Goal: Transaction & Acquisition: Purchase product/service

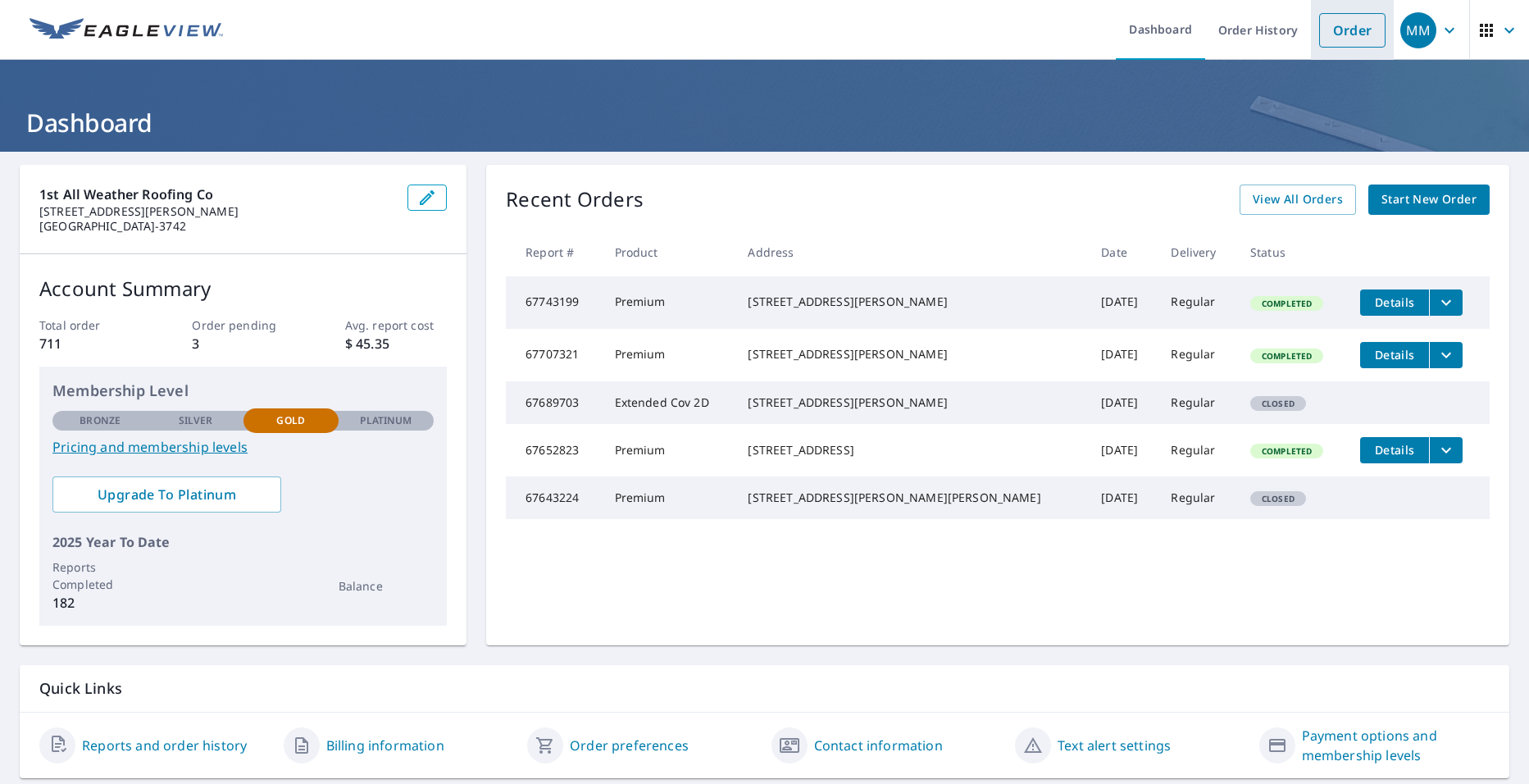
click at [1346, 30] on link "Order" at bounding box center [1352, 31] width 66 height 35
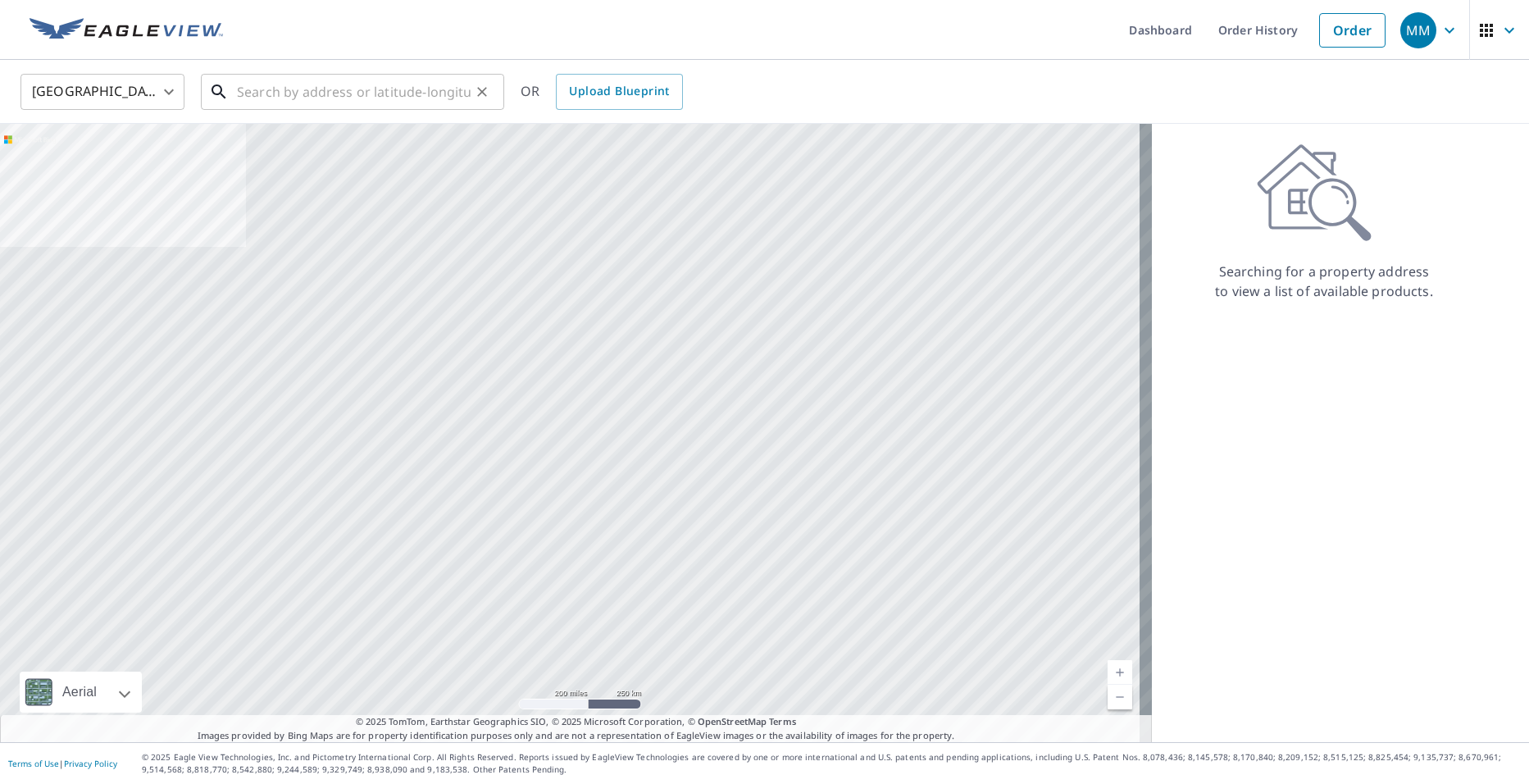
click at [309, 98] on input "text" at bounding box center [354, 92] width 234 height 46
paste input "[STREET_ADDRESS][US_STATE]"
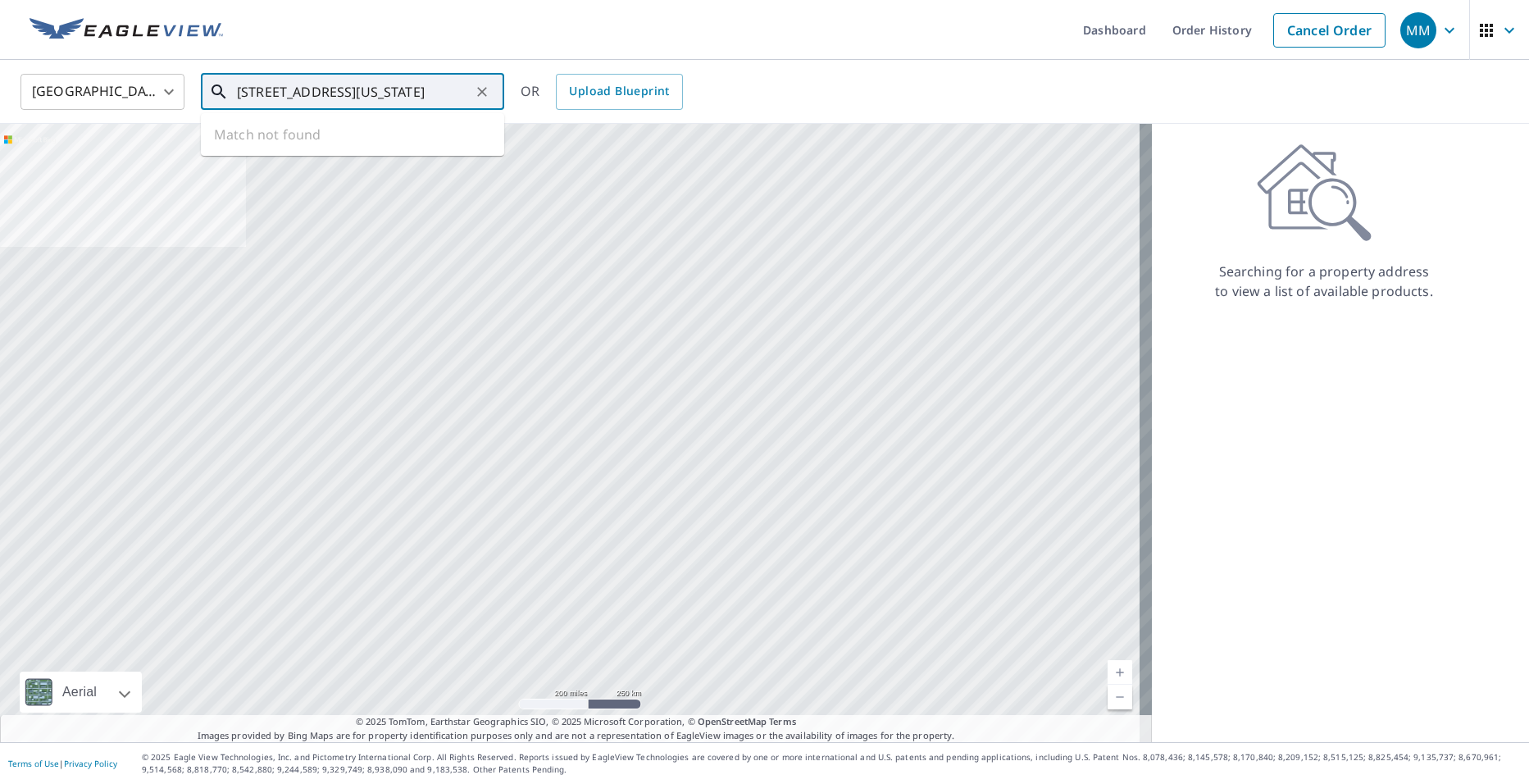
scroll to position [0, 81]
type input "[STREET_ADDRESS][US_STATE]"
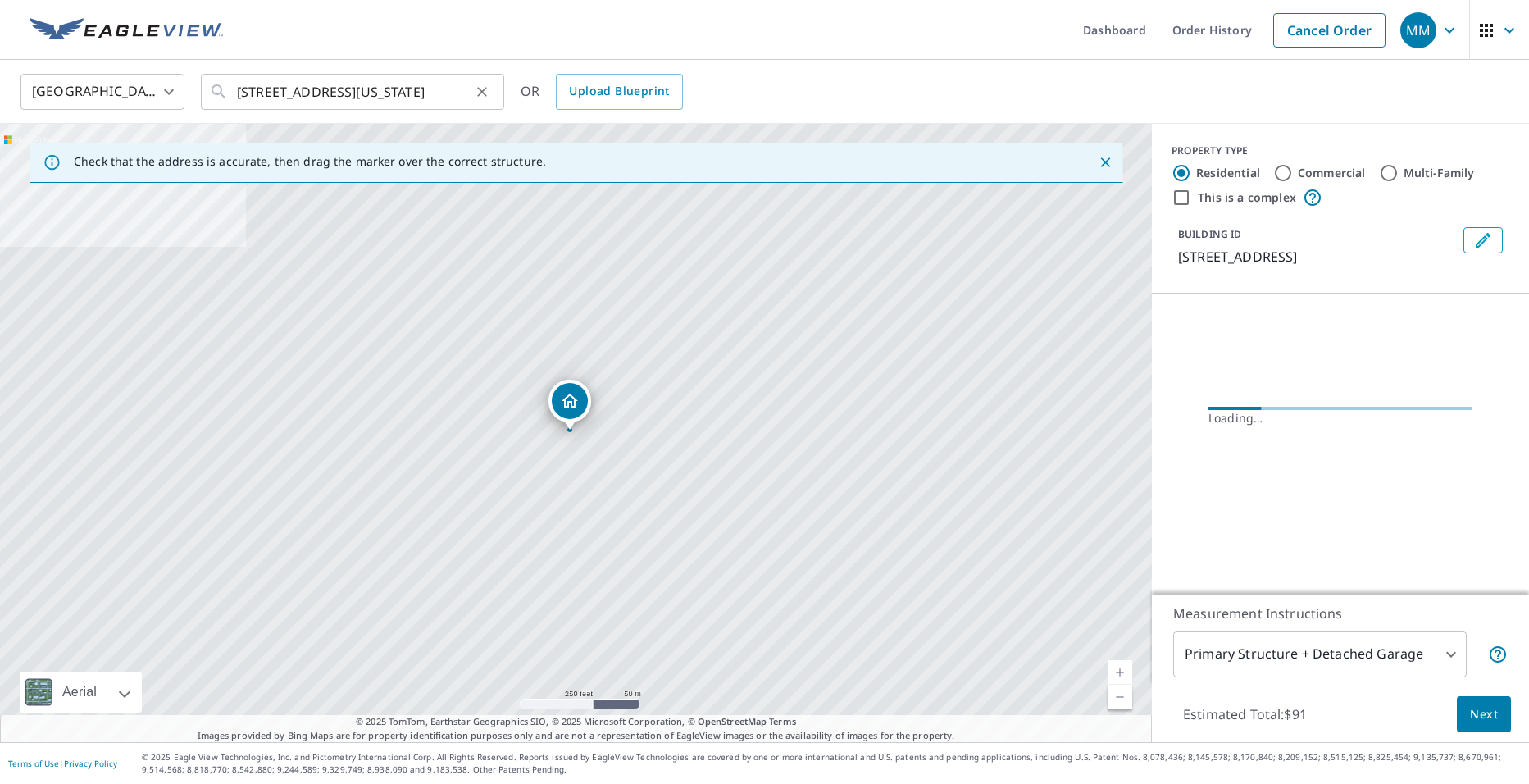
scroll to position [0, 0]
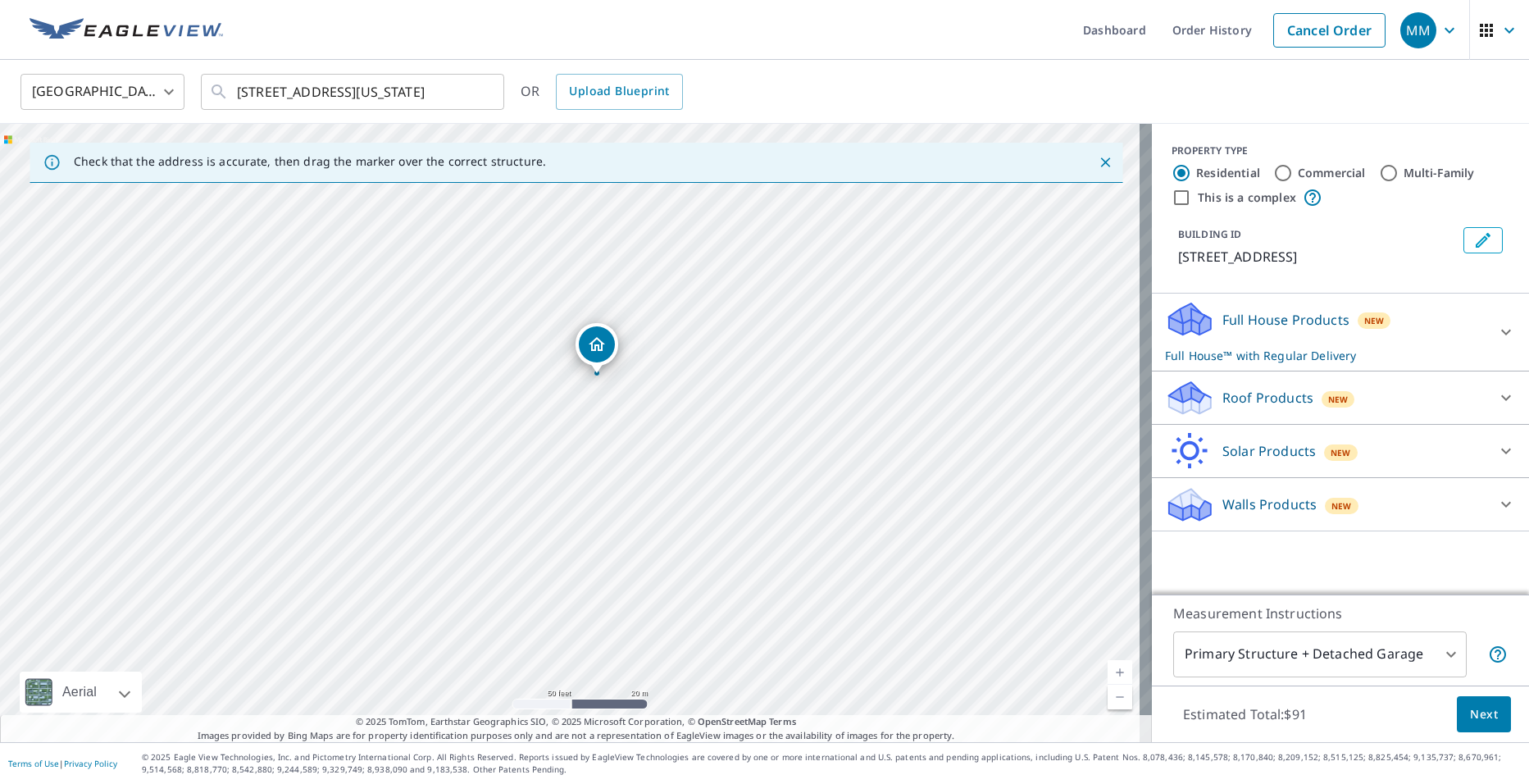
click at [1206, 404] on div "Roof Products New" at bounding box center [1325, 398] width 321 height 38
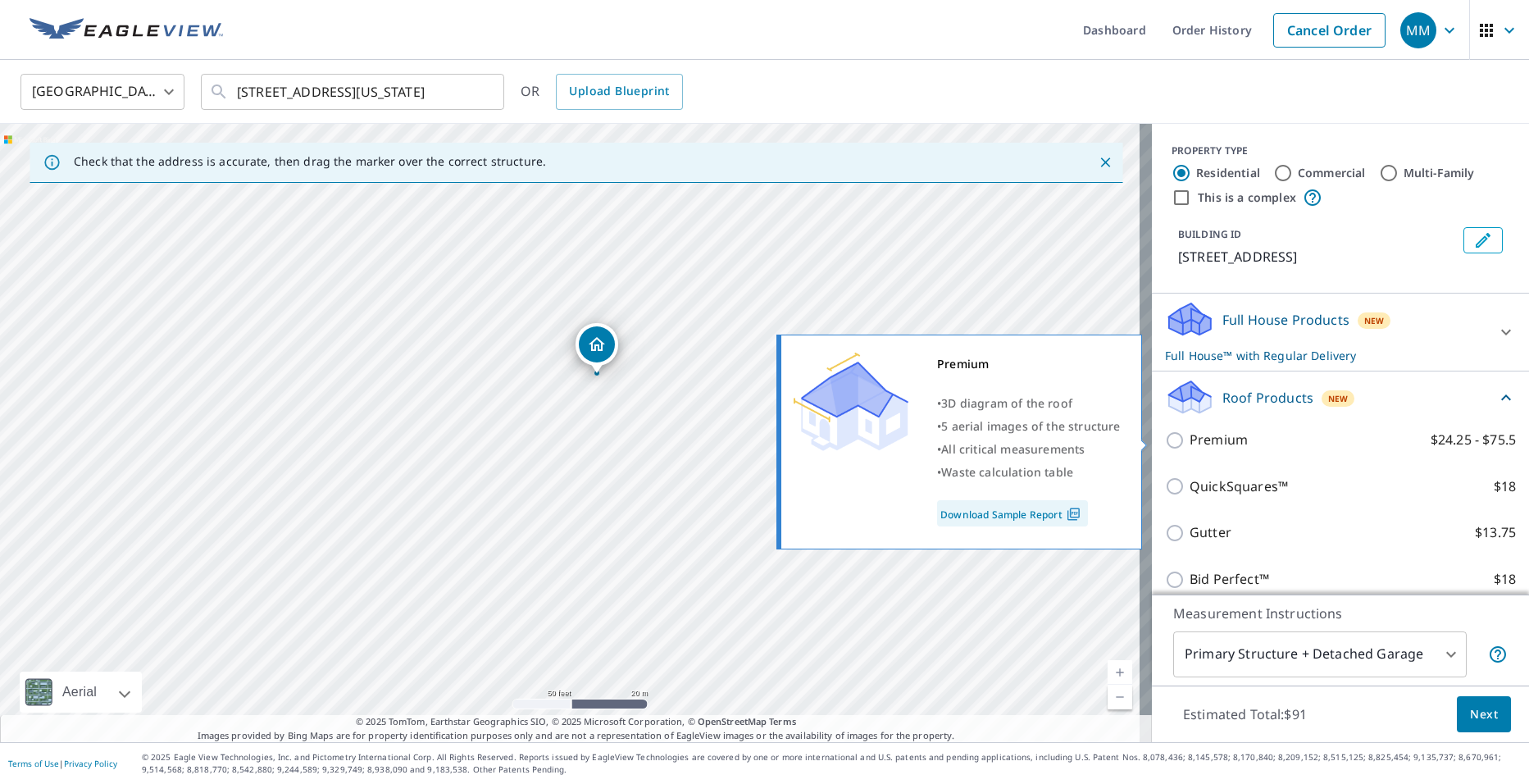
click at [1190, 438] on p "Premium" at bounding box center [1219, 439] width 59 height 20
click at [1180, 438] on input "Premium $24.25 - $75.5" at bounding box center [1177, 440] width 25 height 19
checkbox input "true"
checkbox input "false"
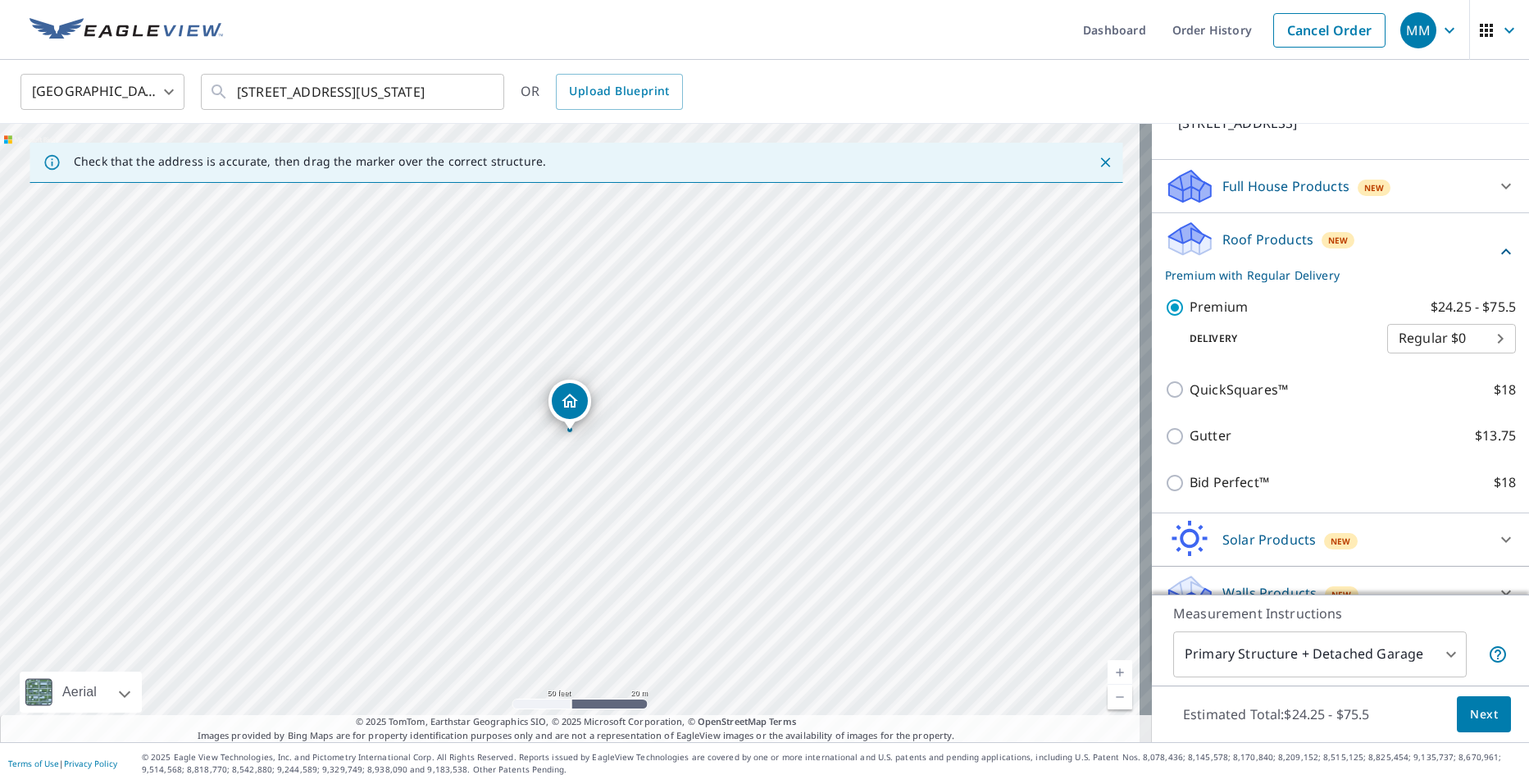
scroll to position [159, 0]
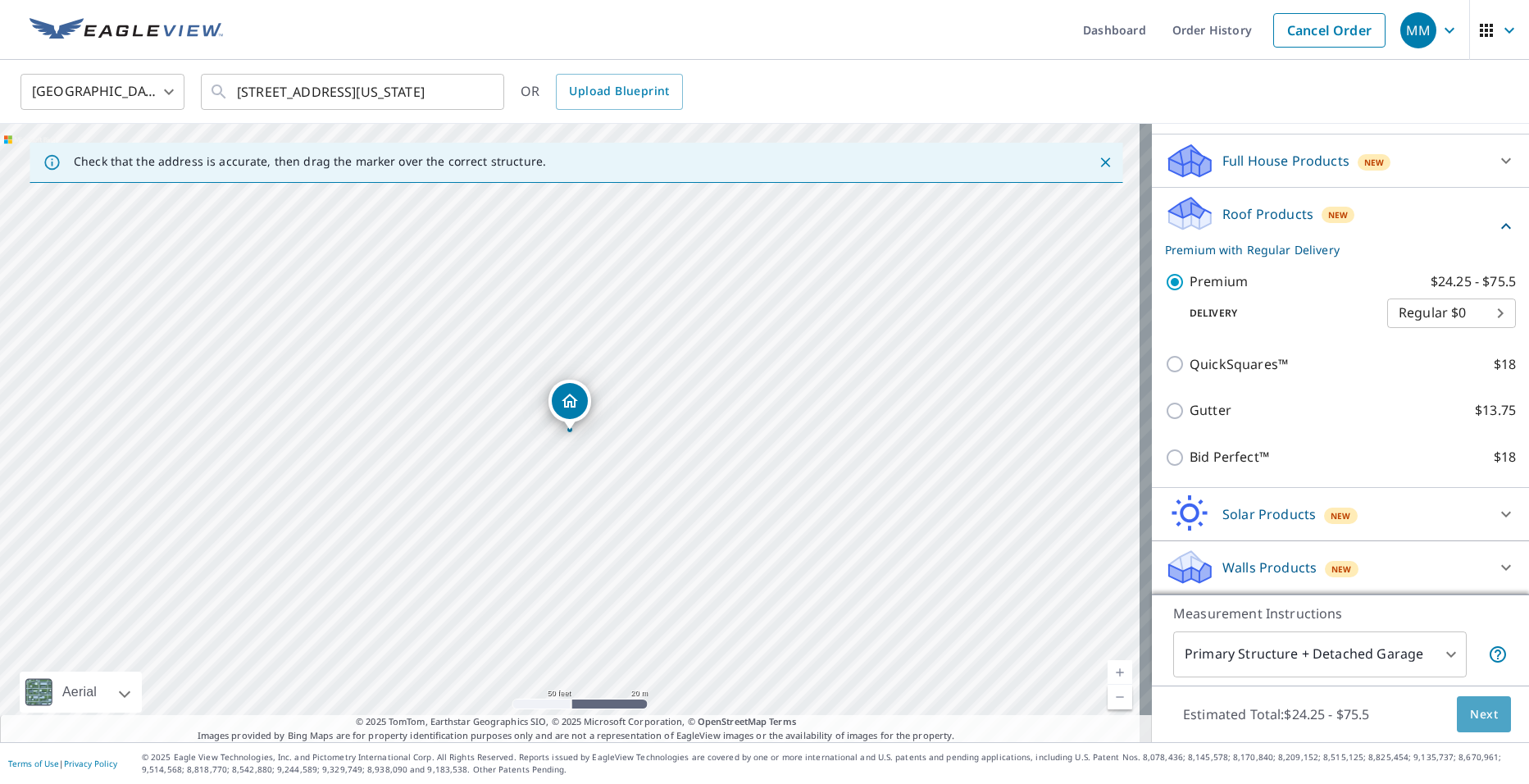
click at [1486, 711] on button "Next" at bounding box center [1484, 714] width 54 height 37
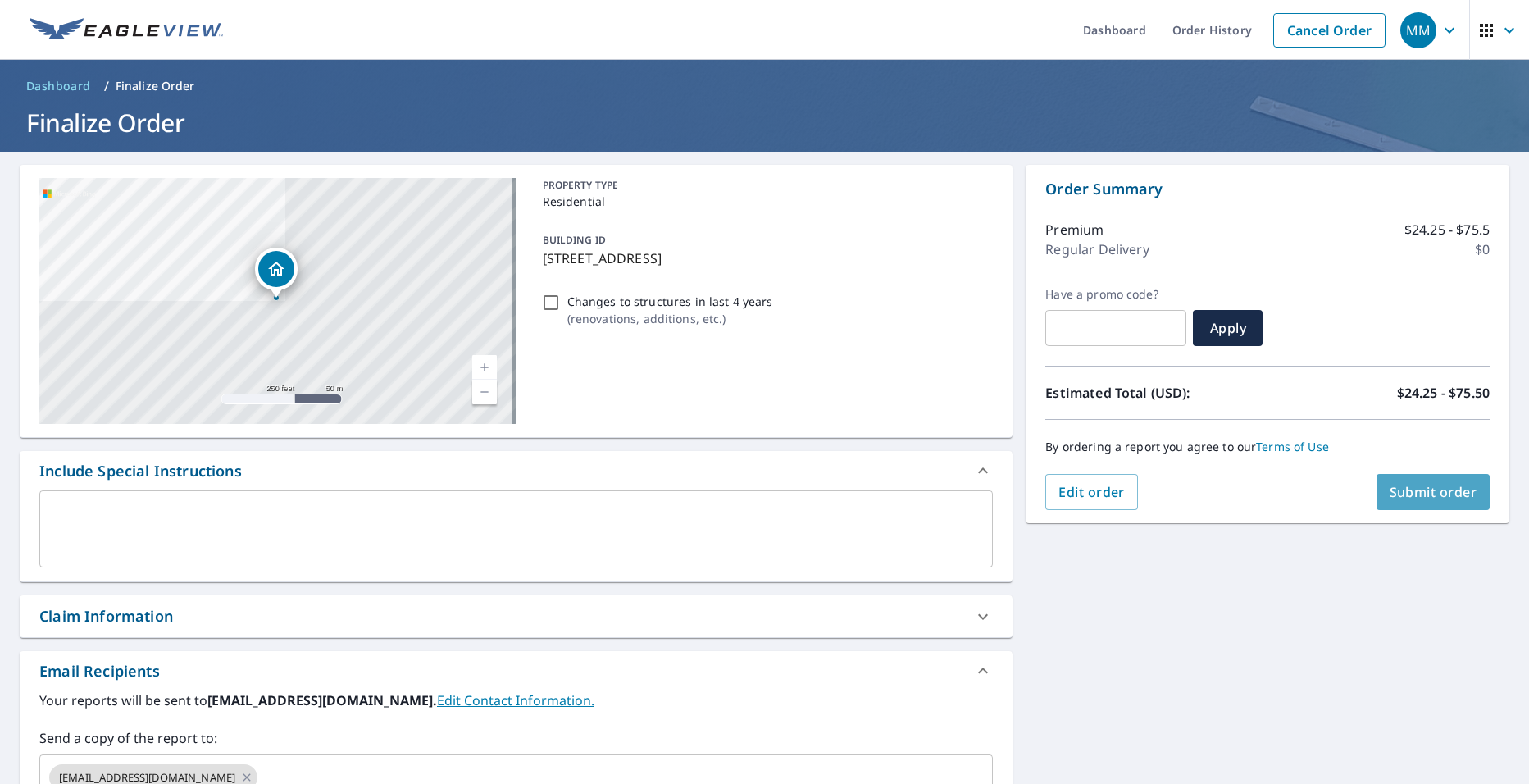
click at [1428, 495] on span "Submit order" at bounding box center [1433, 491] width 87 height 18
checkbox input "true"
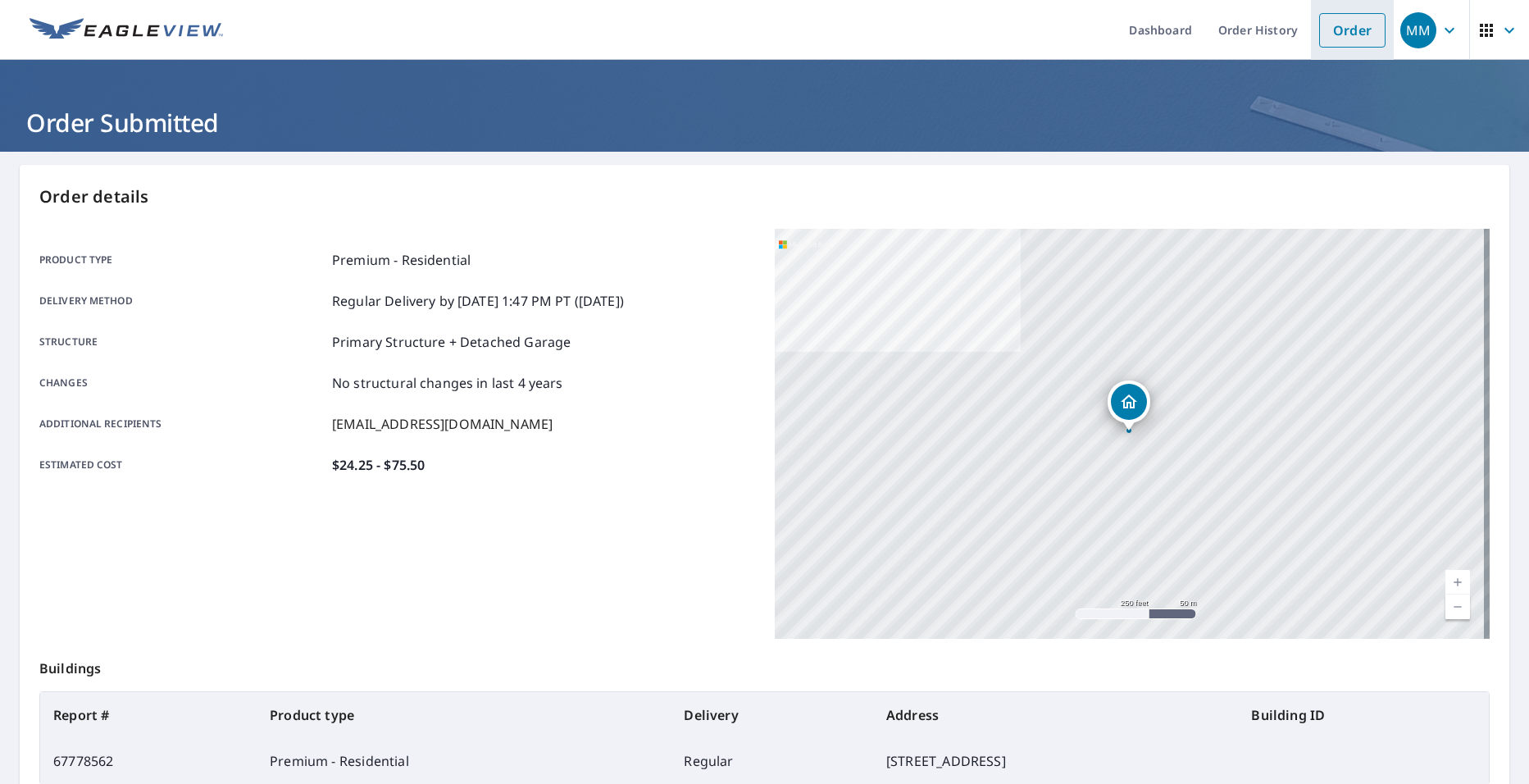
click at [1362, 37] on link "Order" at bounding box center [1352, 31] width 66 height 35
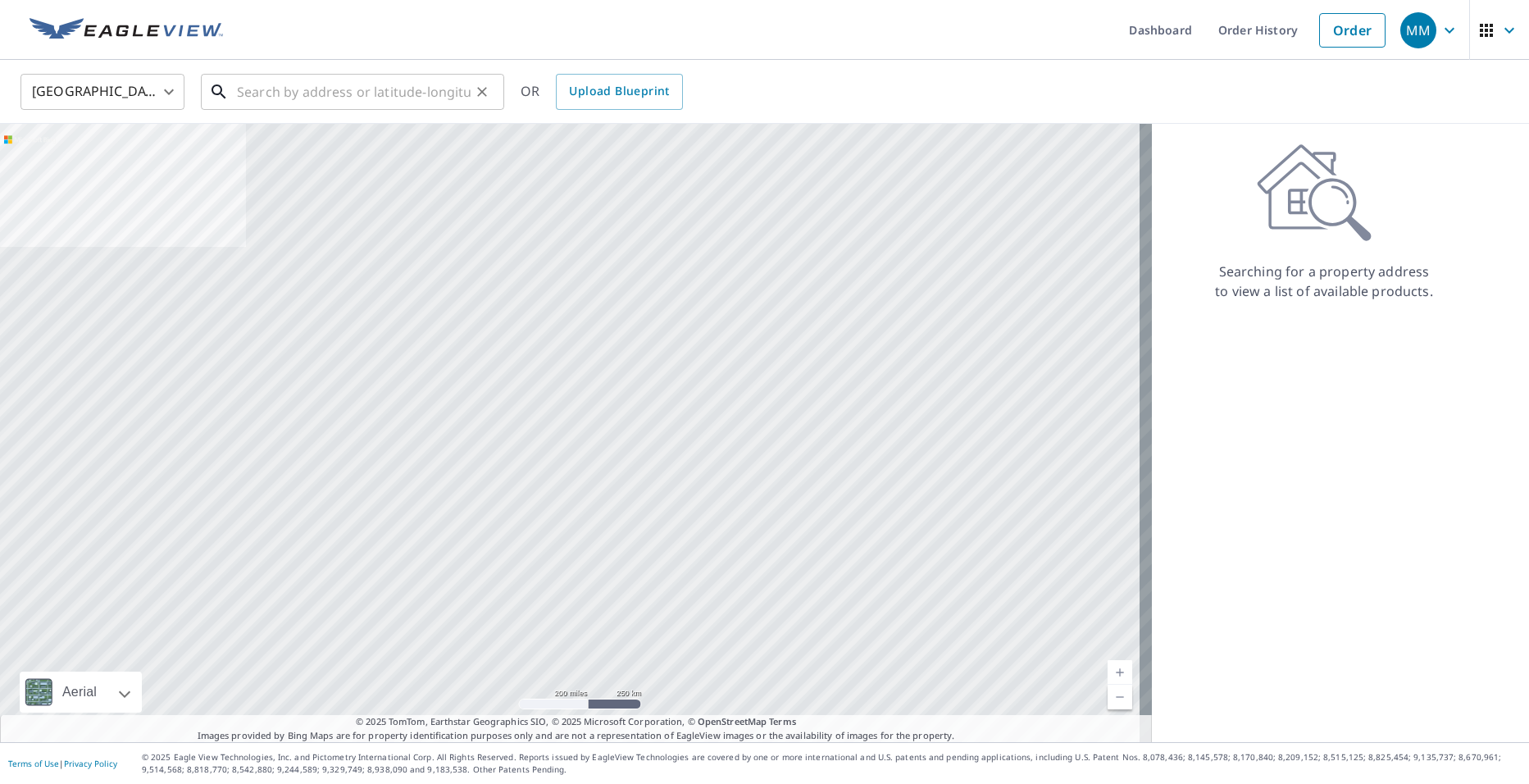
click at [372, 96] on input "text" at bounding box center [354, 92] width 234 height 46
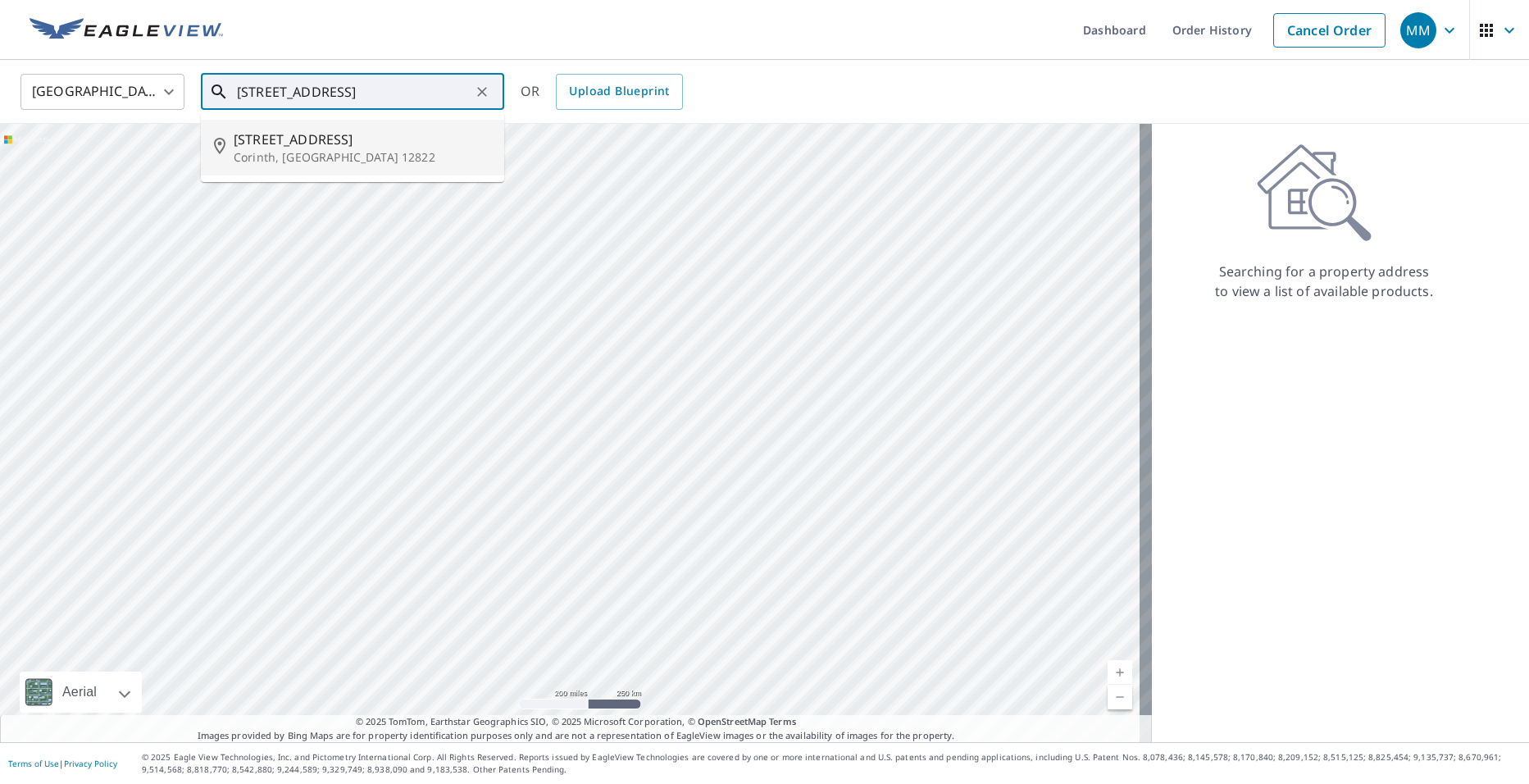
click at [376, 149] on p "Corinth, [GEOGRAPHIC_DATA] 12822" at bounding box center [362, 157] width 258 height 16
type input "[STREET_ADDRESS]"
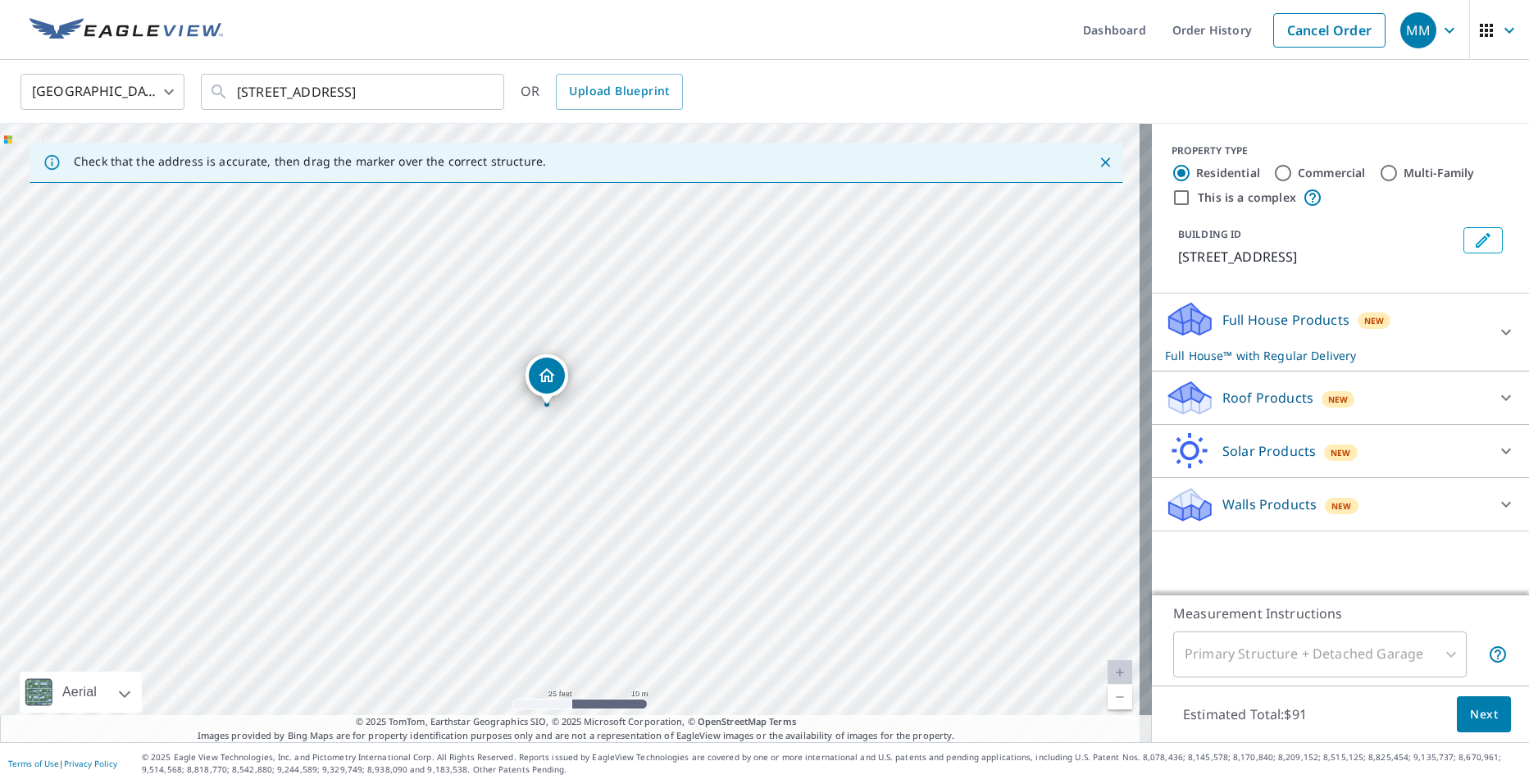
click at [1258, 405] on p "Roof Products" at bounding box center [1268, 397] width 91 height 19
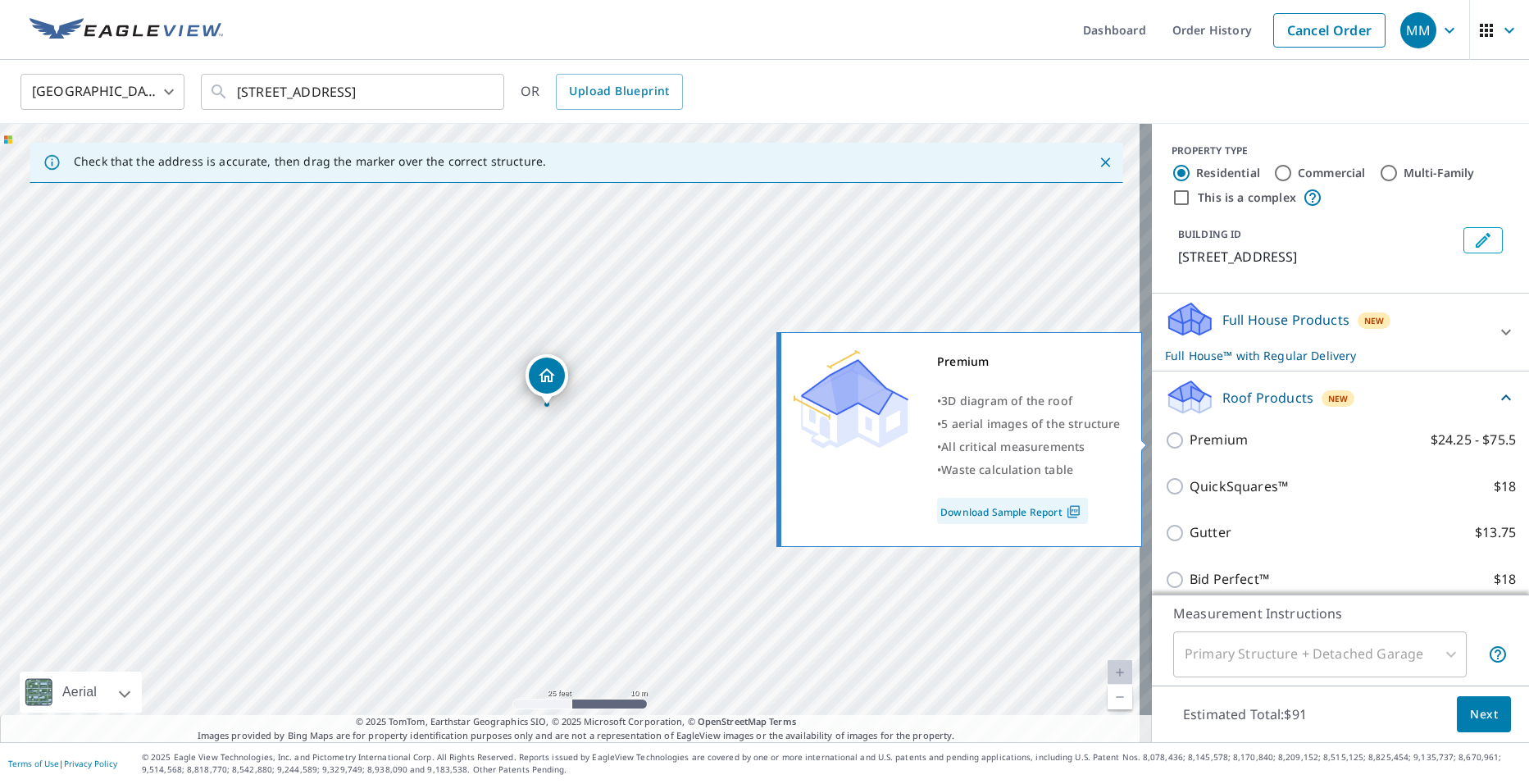
click at [1204, 433] on p "Premium" at bounding box center [1219, 439] width 59 height 20
click at [1190, 433] on input "Premium $24.25 - $75.5" at bounding box center [1177, 440] width 25 height 19
checkbox input "true"
checkbox input "false"
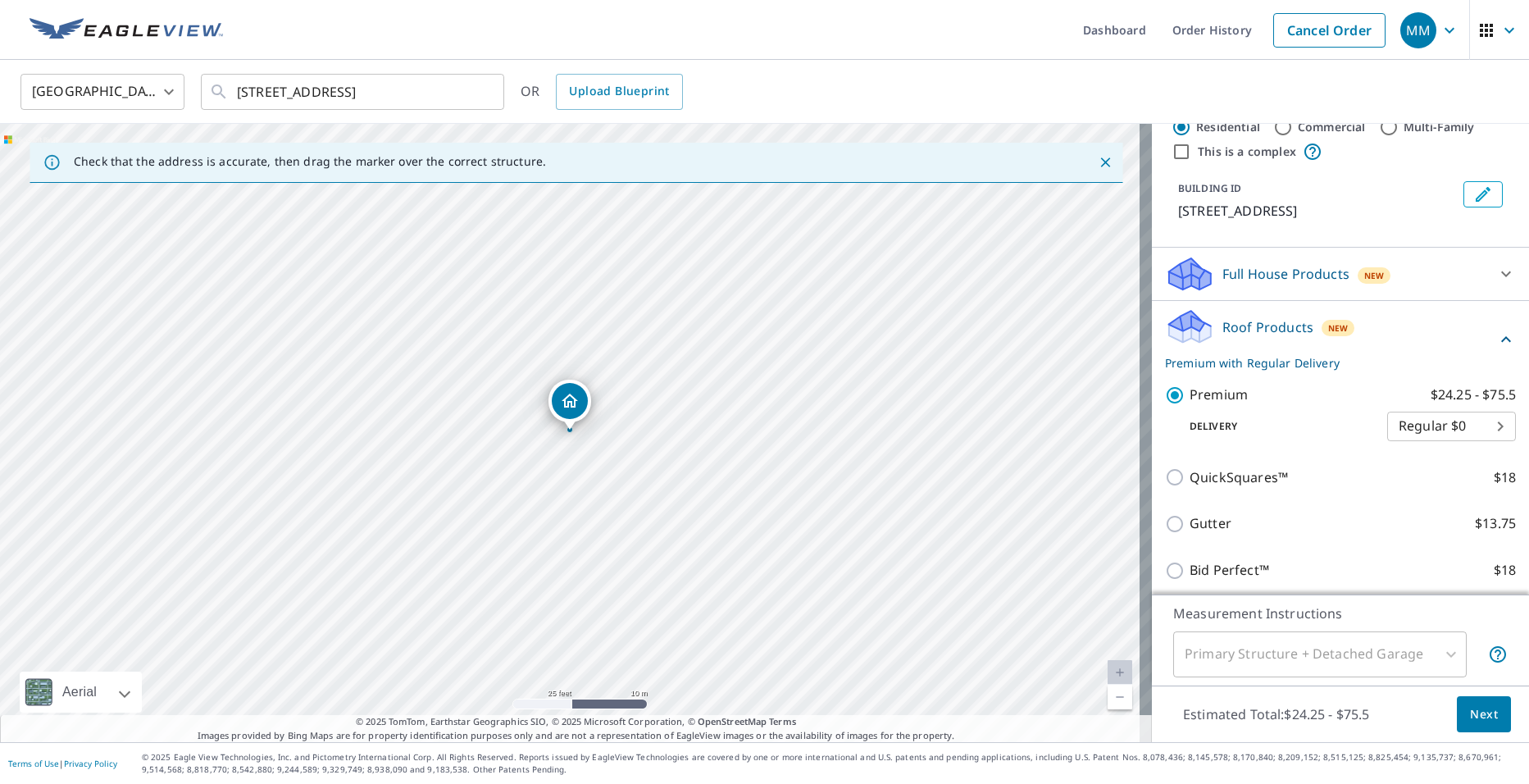
scroll to position [82, 0]
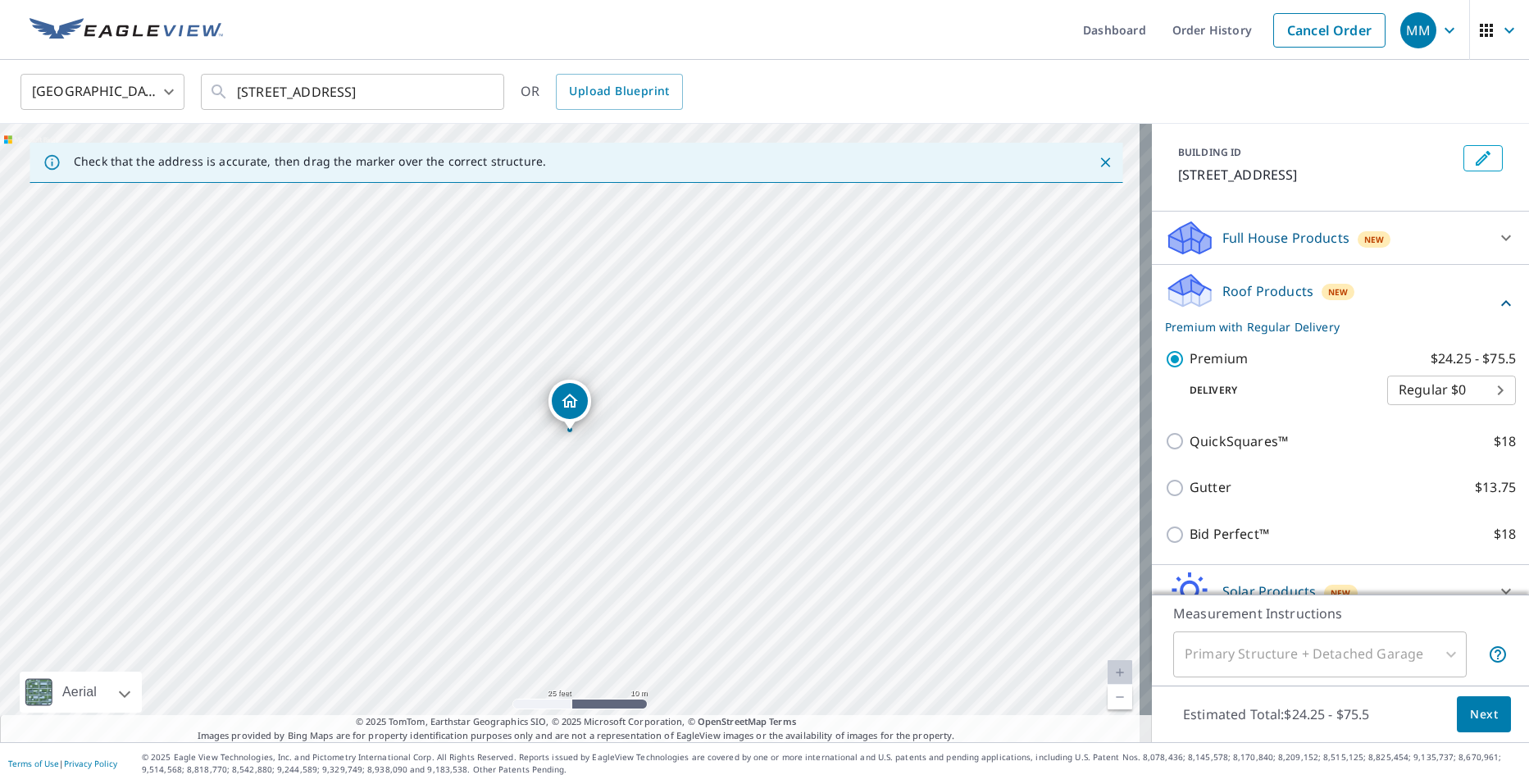
click at [1483, 721] on span "Next" at bounding box center [1484, 714] width 28 height 20
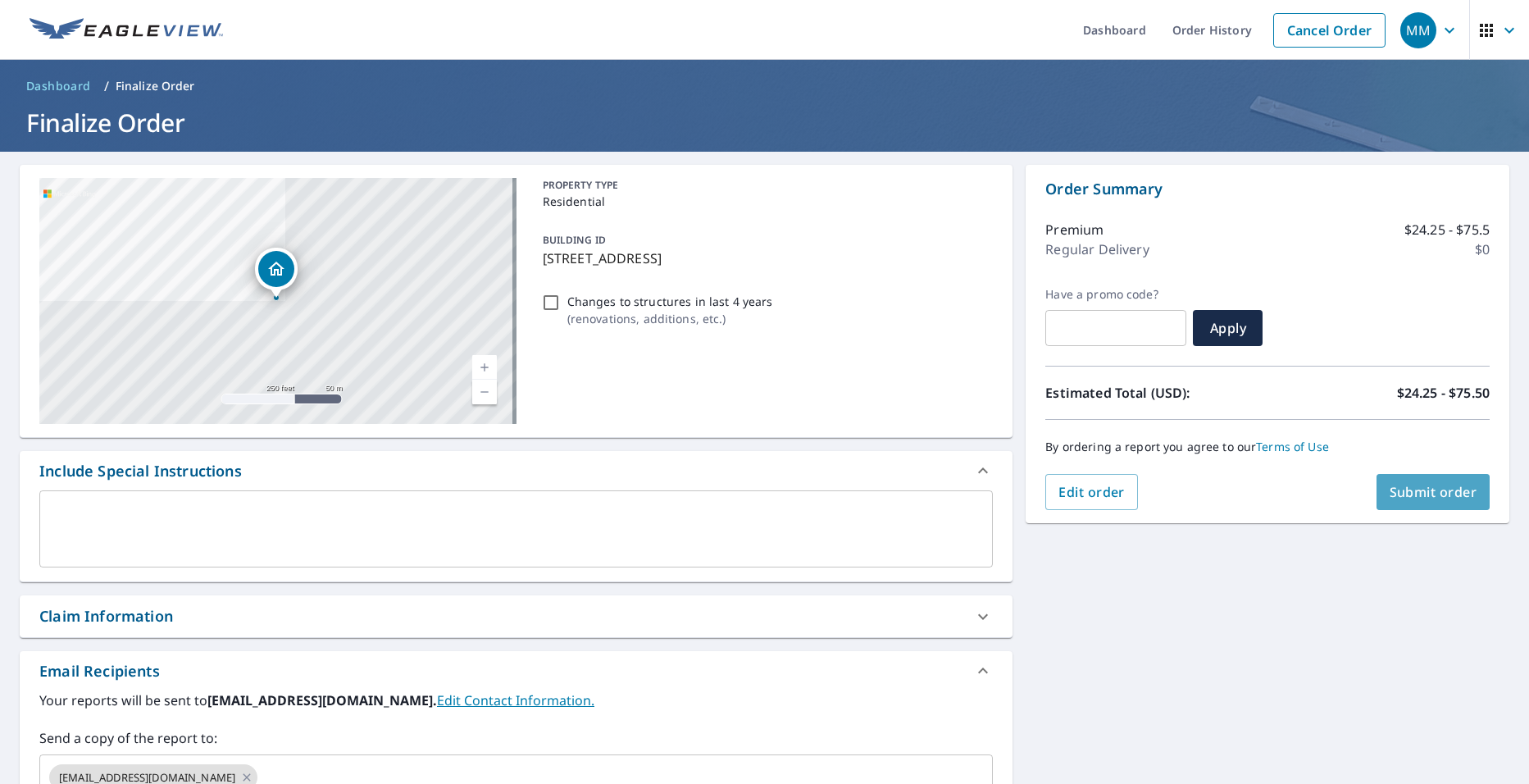
click at [1430, 482] on span "Submit order" at bounding box center [1433, 491] width 87 height 18
checkbox input "true"
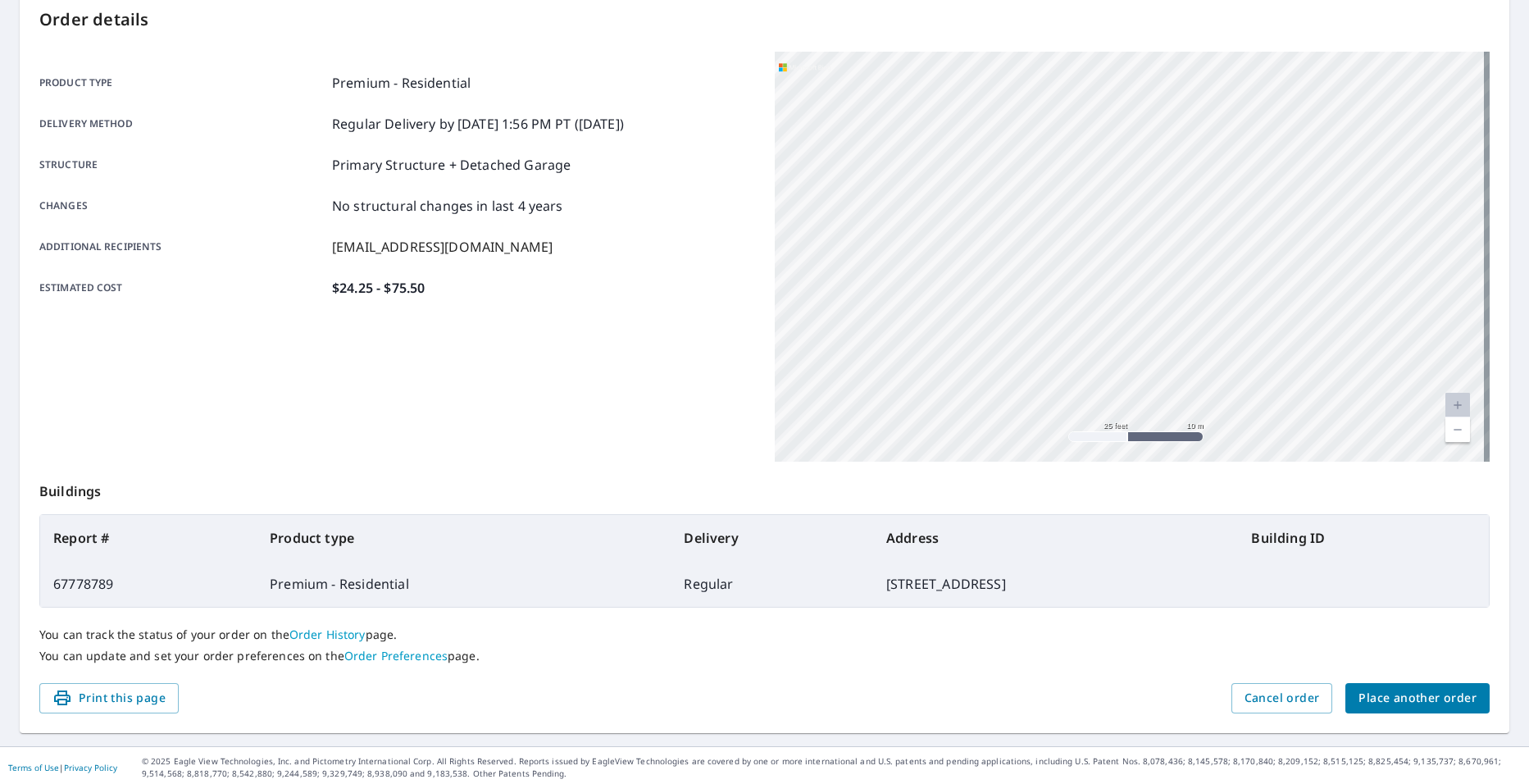
scroll to position [182, 0]
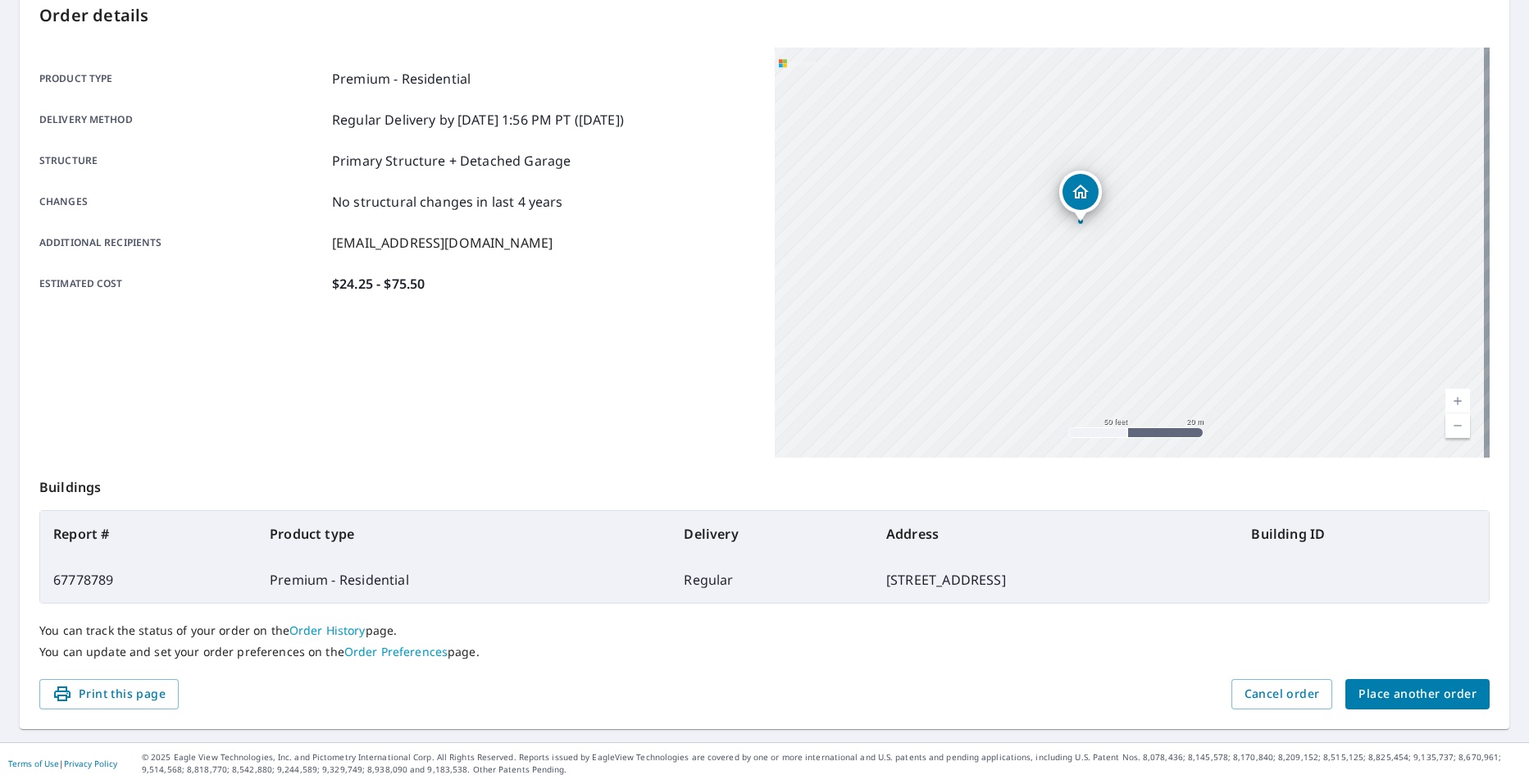
drag, startPoint x: 1227, startPoint y: 176, endPoint x: 1075, endPoint y: 214, distance: 156.7
click at [1075, 214] on div "Dropped pin, building 1, Residential property, 105 Mill St Corinth, NY 12822" at bounding box center [1080, 212] width 21 height 16
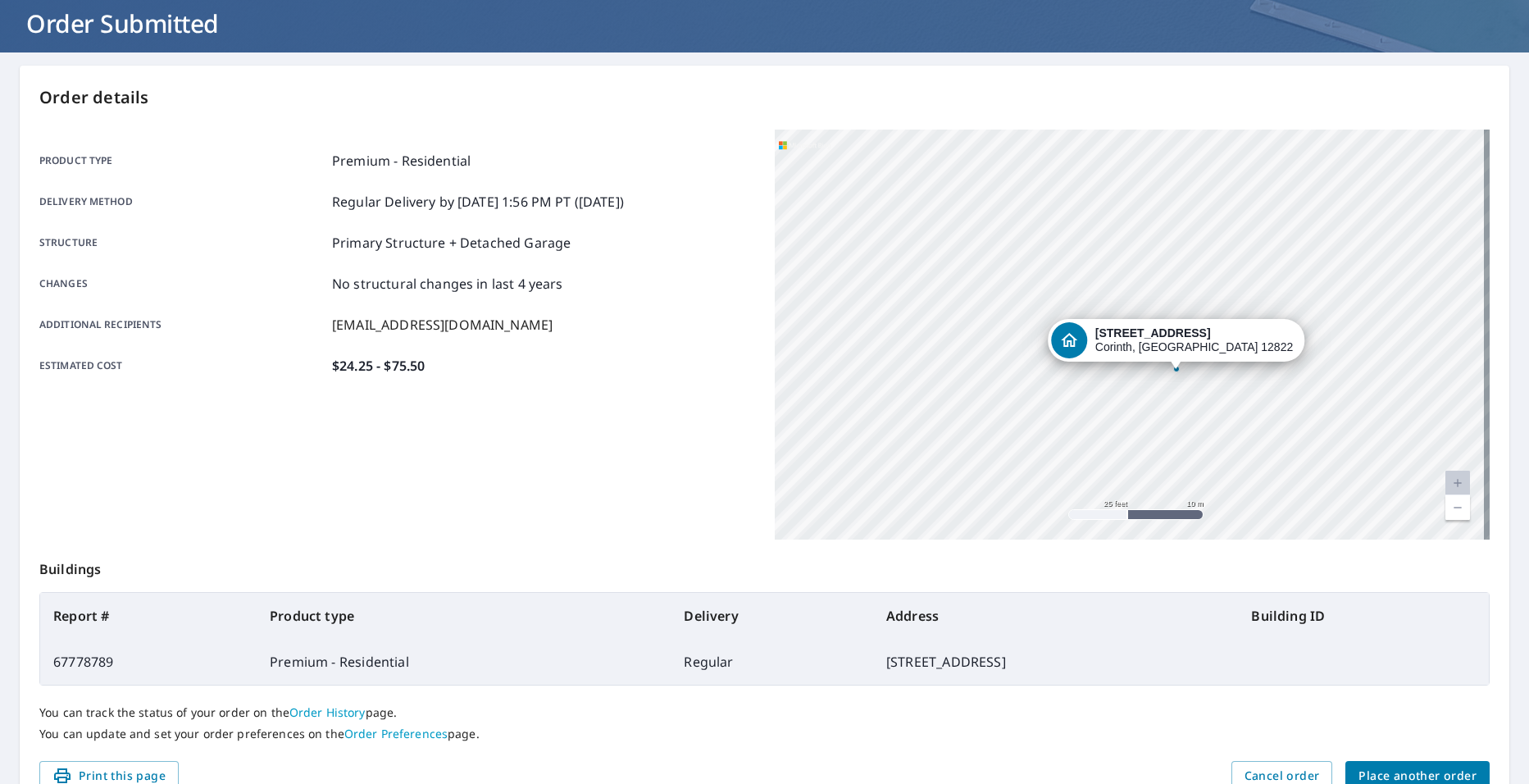
scroll to position [0, 0]
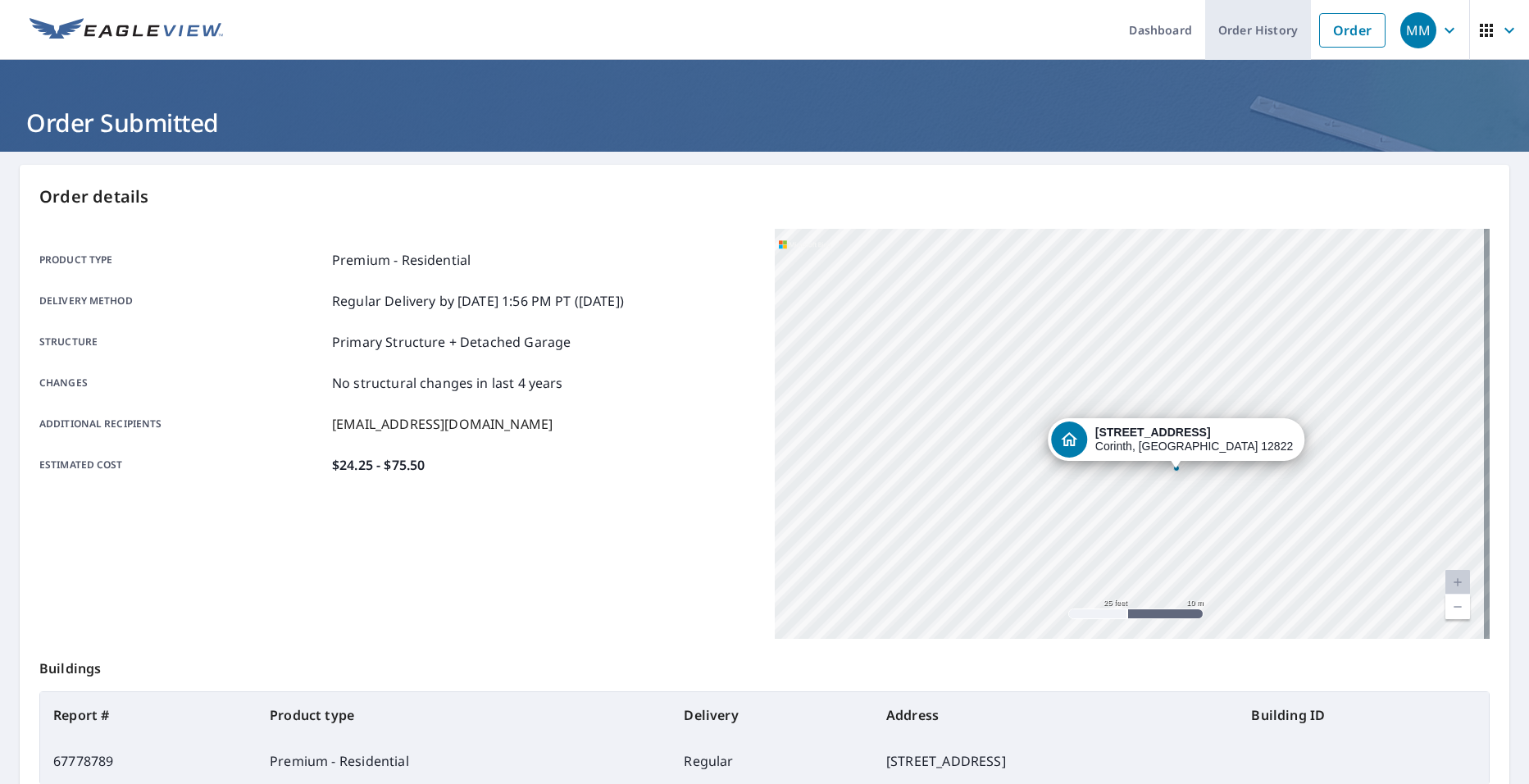
click at [1248, 37] on link "Order History" at bounding box center [1258, 30] width 106 height 60
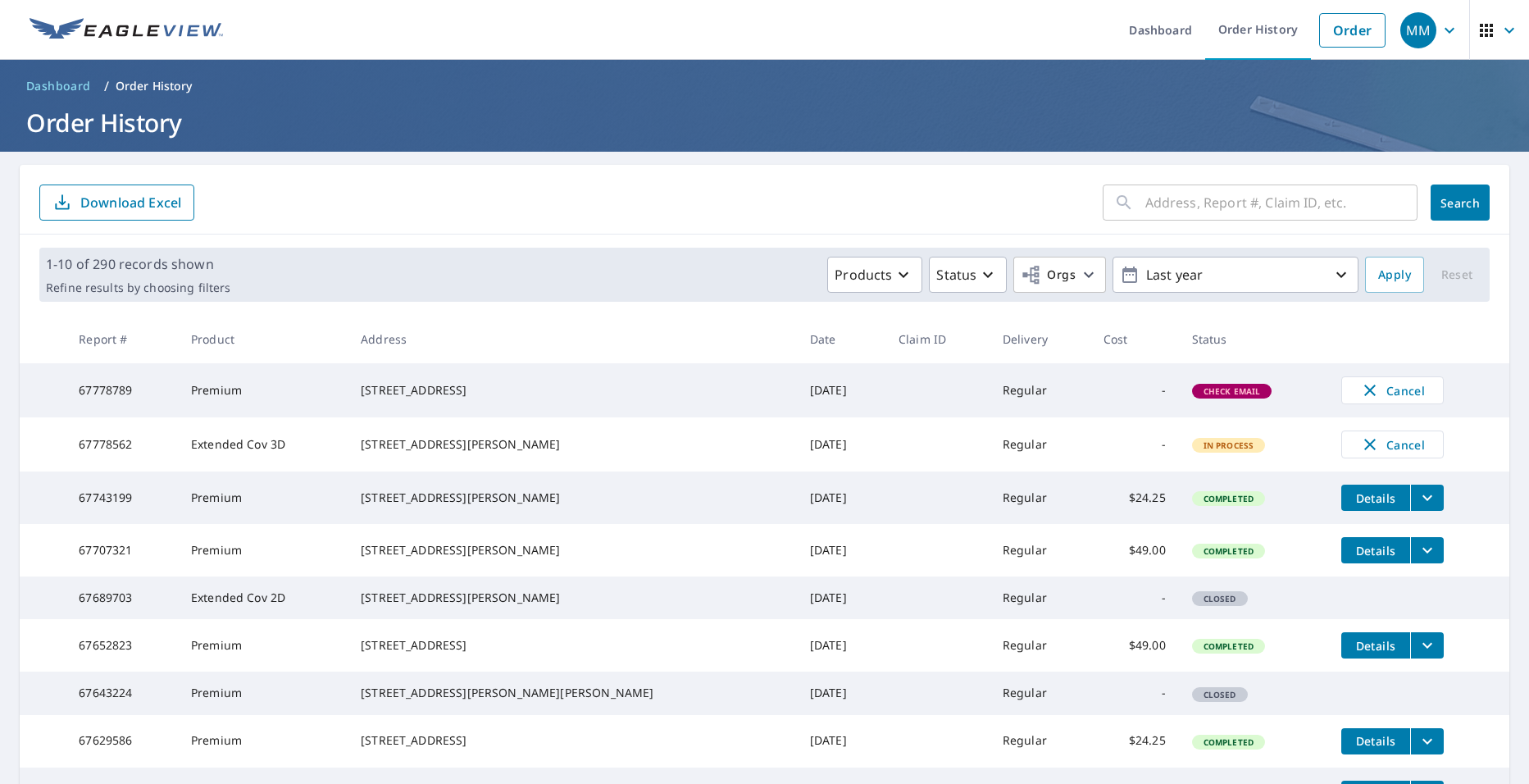
click at [797, 398] on td "[DATE]" at bounding box center [841, 390] width 88 height 54
